Goal: Transaction & Acquisition: Purchase product/service

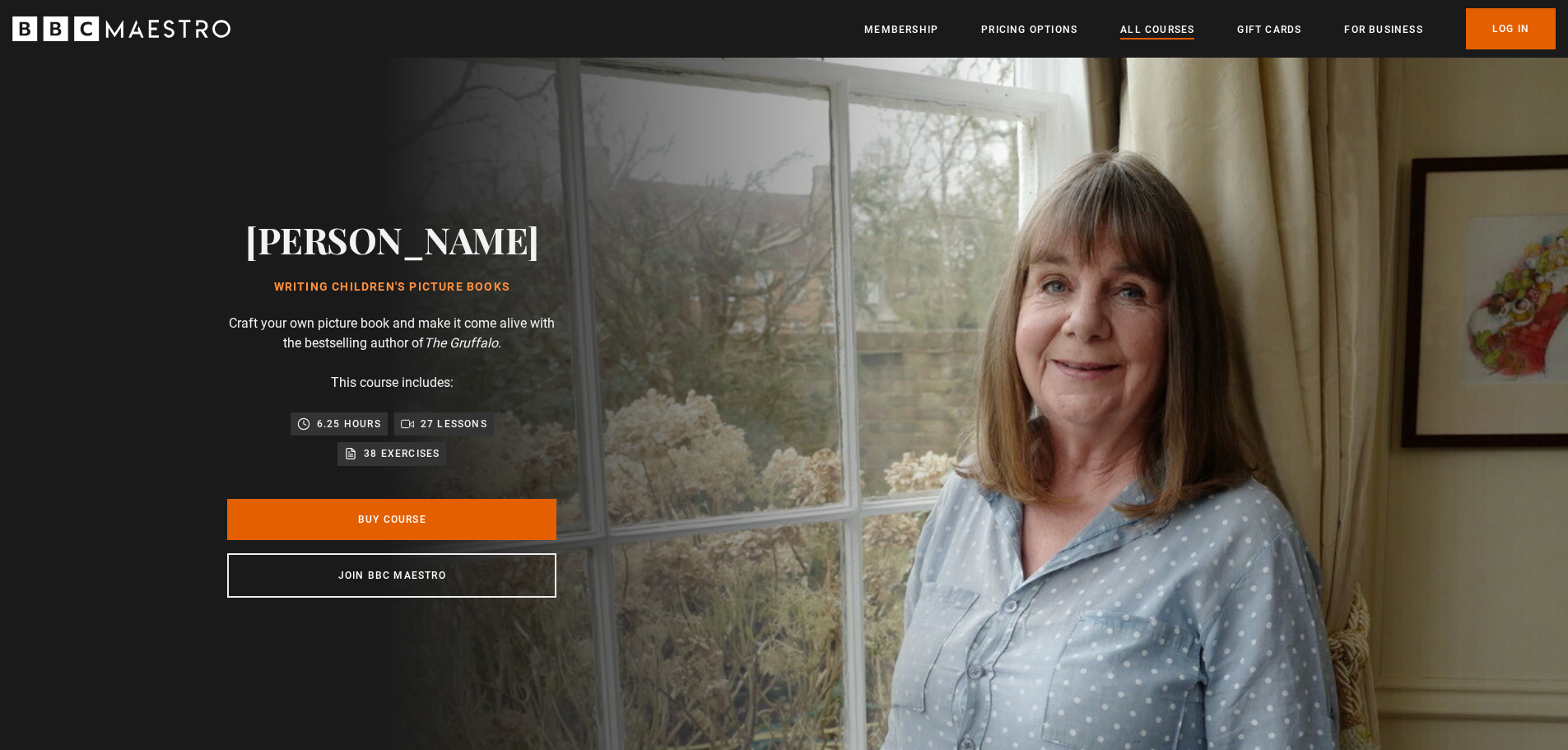
scroll to position [0, 2372]
click at [1143, 31] on link "All Courses" at bounding box center [1157, 30] width 74 height 16
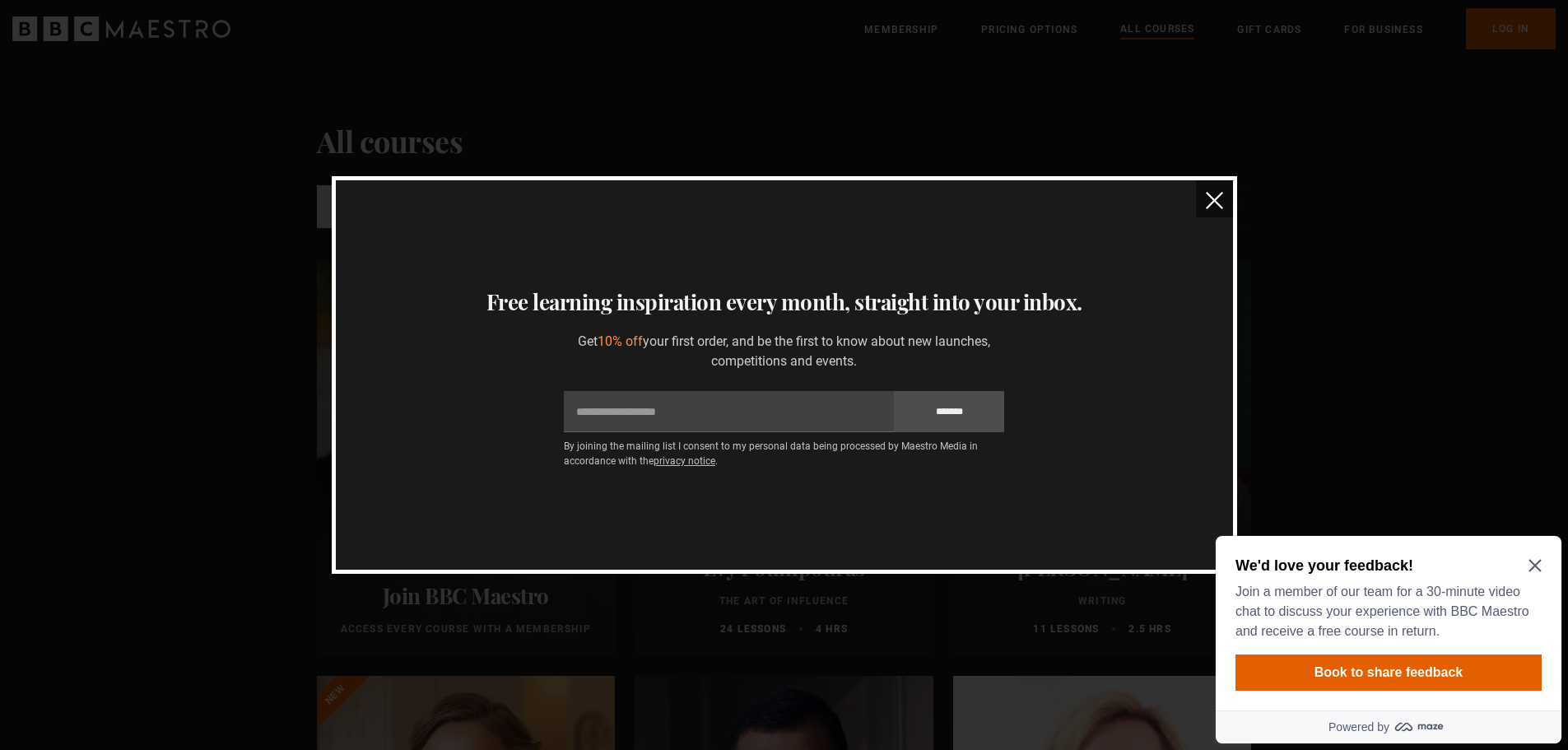
click at [1221, 200] on img "close" at bounding box center [1214, 200] width 17 height 17
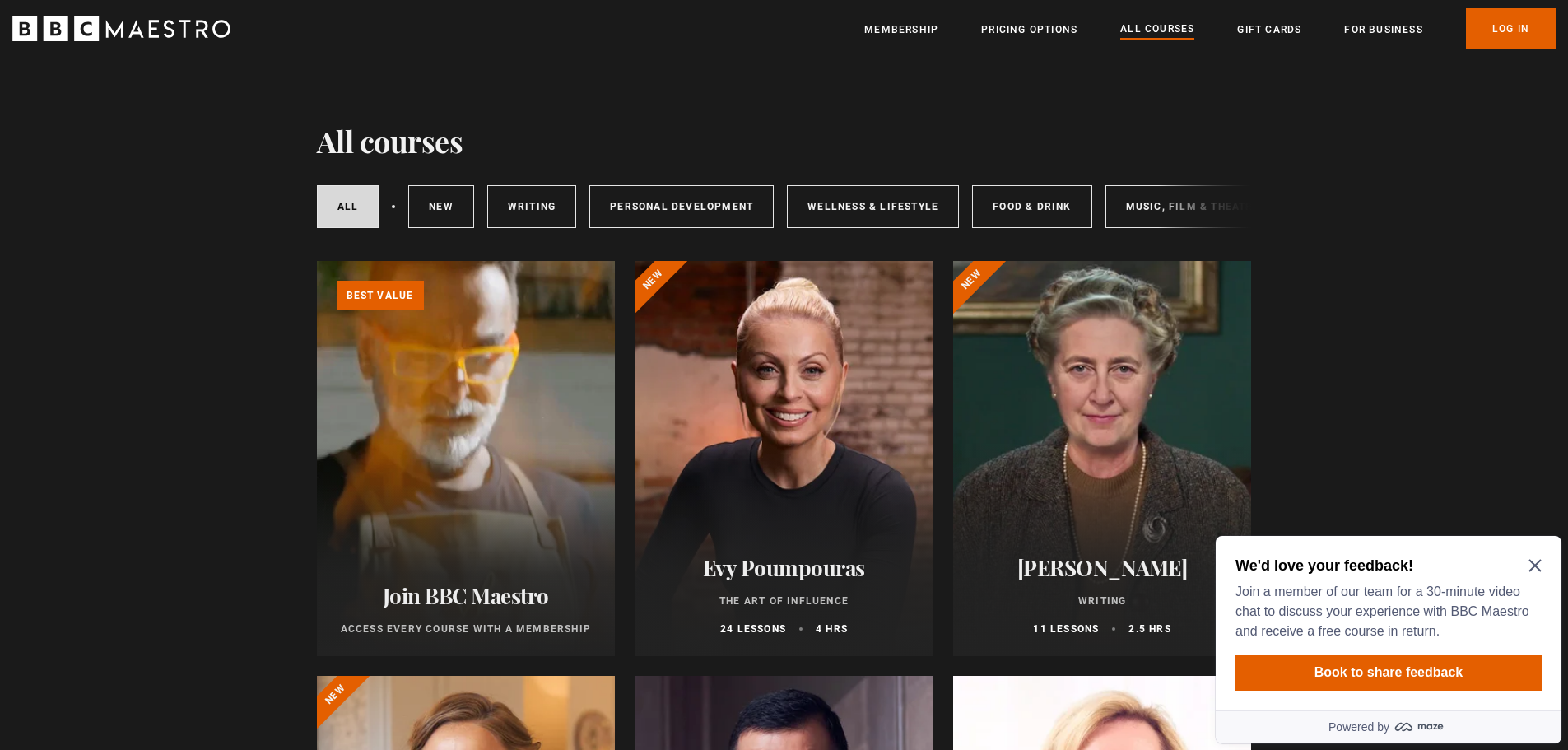
click at [1532, 561] on icon "Close Maze Prompt" at bounding box center [1535, 566] width 13 height 13
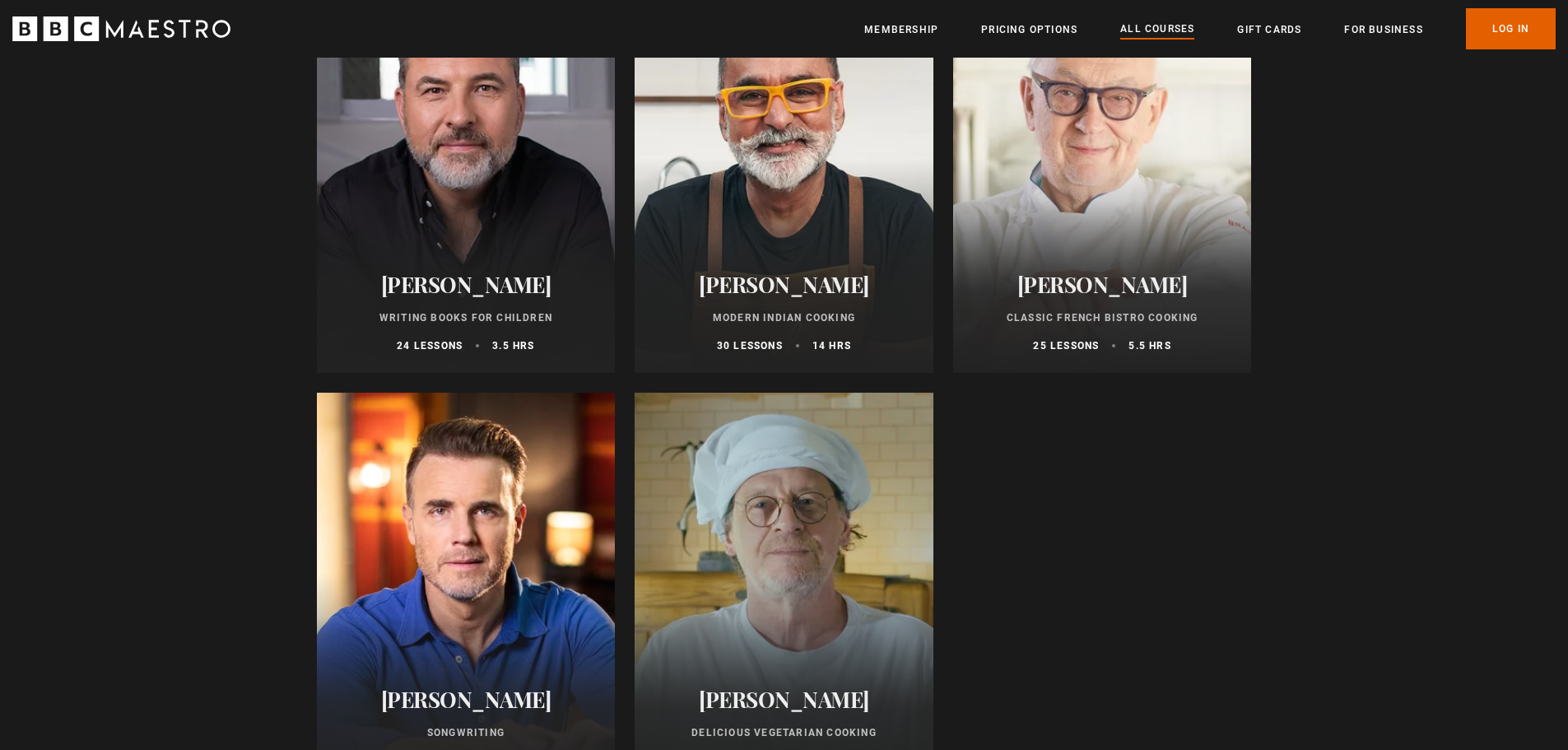
scroll to position [6011, 0]
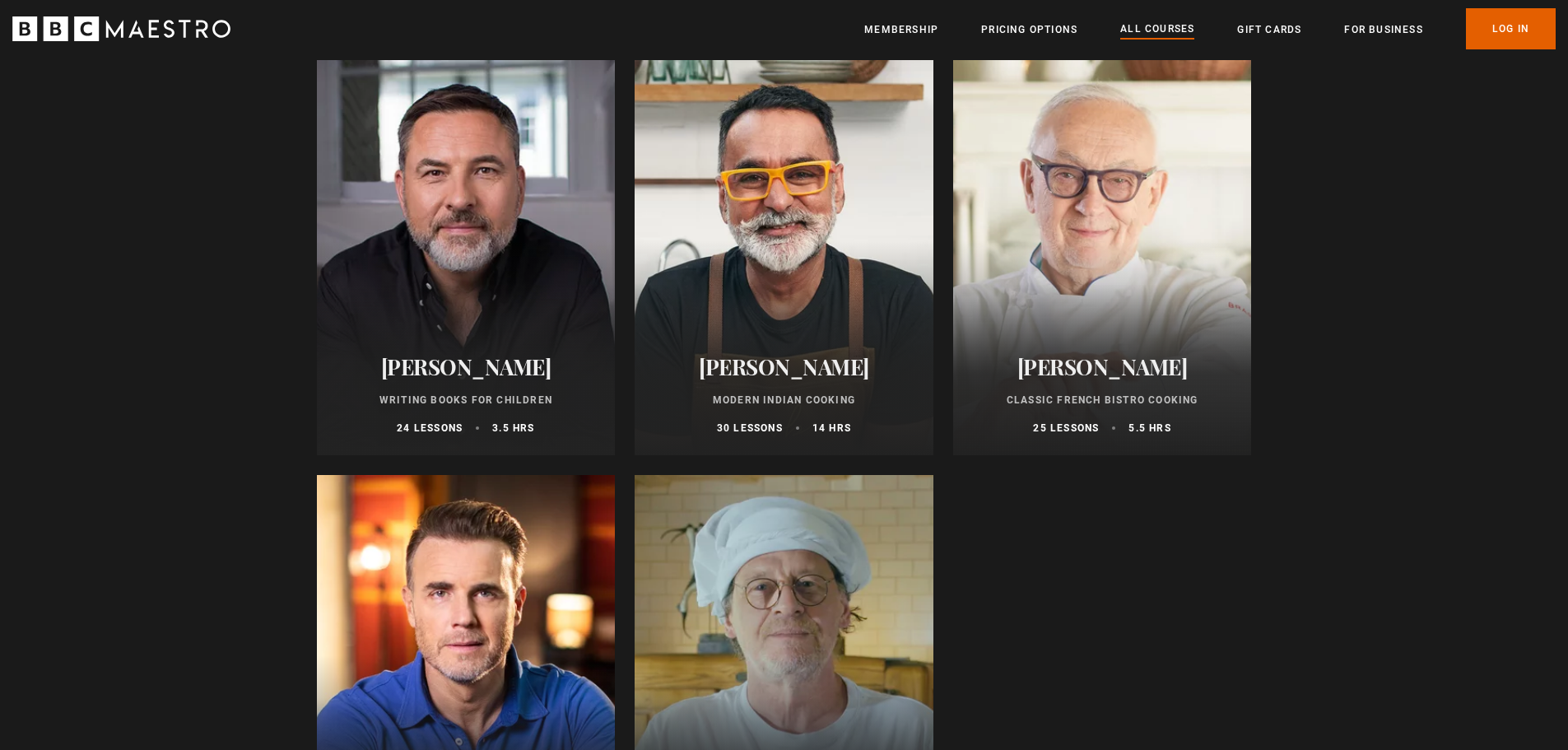
click at [468, 228] on div at bounding box center [466, 258] width 298 height 395
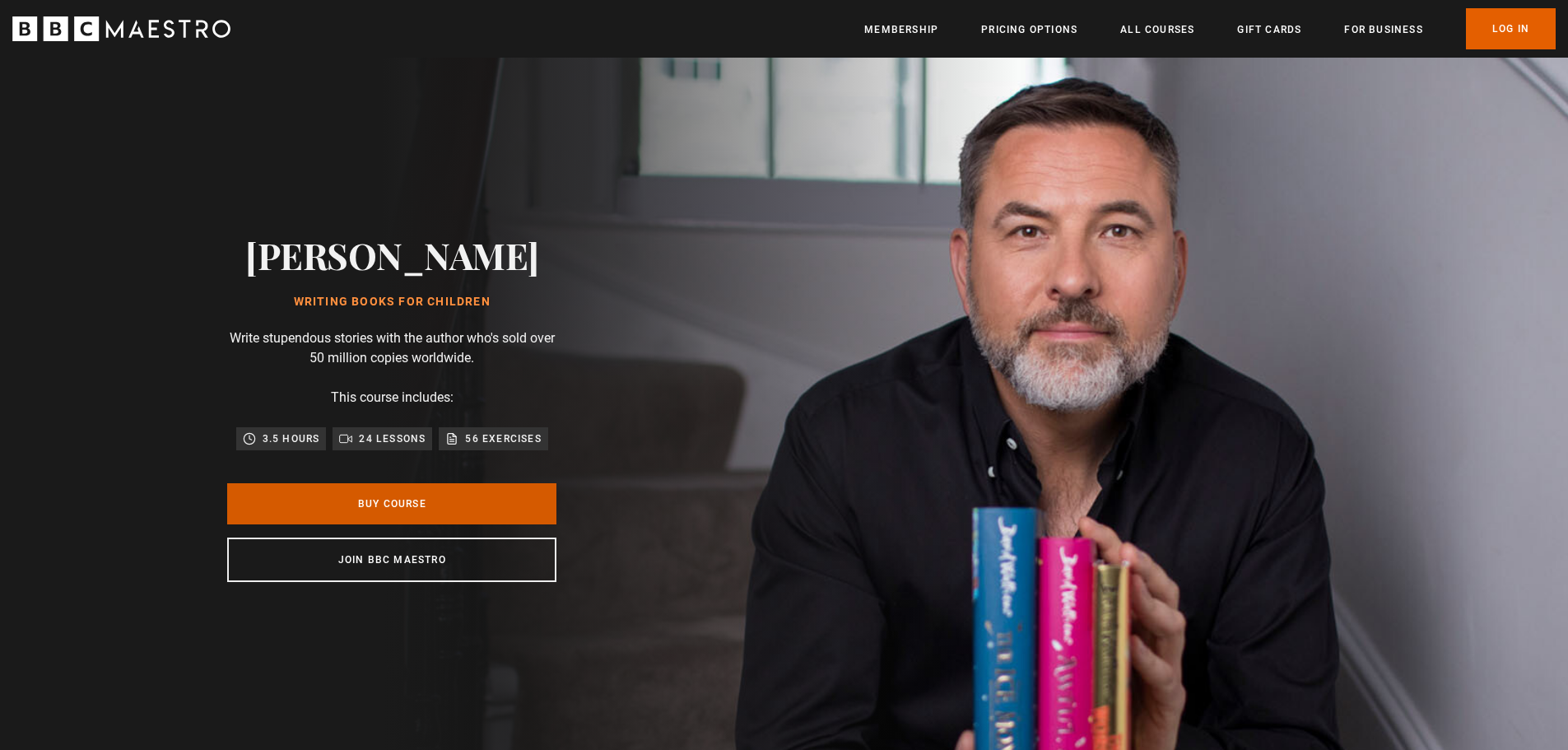
click at [409, 505] on link "Buy Course" at bounding box center [392, 503] width 329 height 41
